Goal: Task Accomplishment & Management: Manage account settings

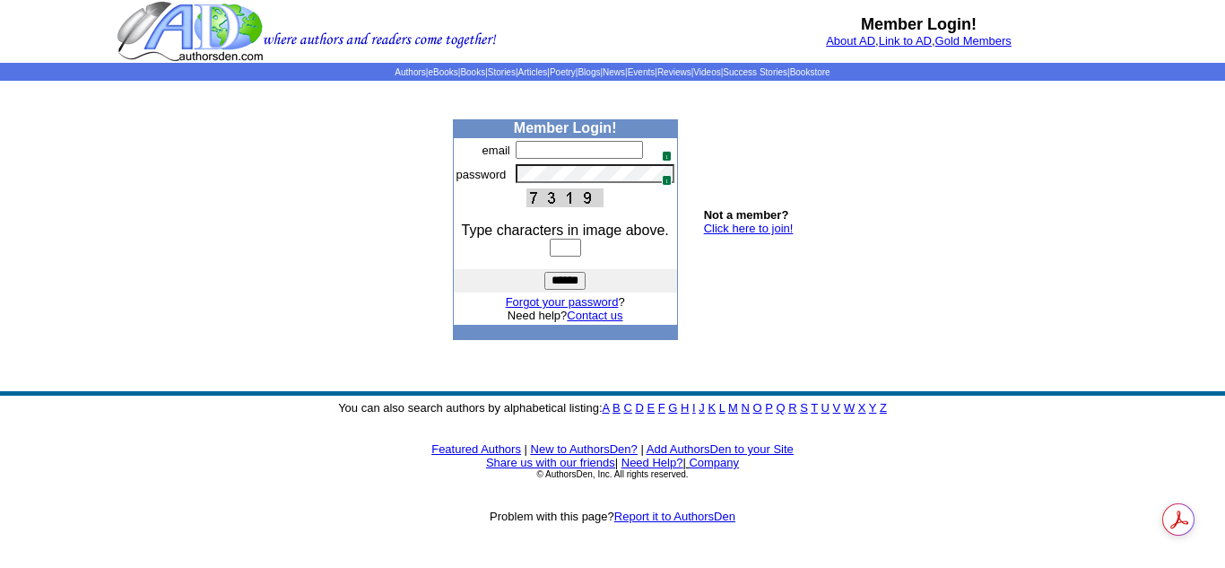
type input "**********"
click at [561, 240] on input "text" at bounding box center [565, 248] width 31 height 18
type input "****"
click at [545, 272] on input "******" at bounding box center [565, 281] width 41 height 18
